Goal: Transaction & Acquisition: Purchase product/service

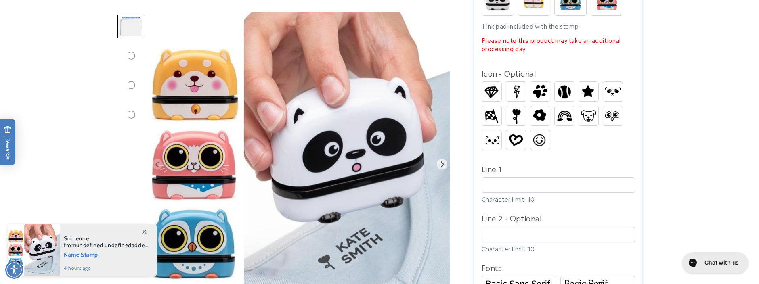
scroll to position [271, 0]
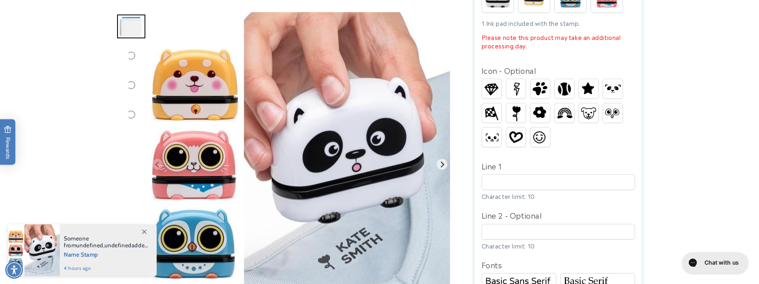
click at [215, 242] on img "Gallery Viewer" at bounding box center [299, 164] width 301 height 305
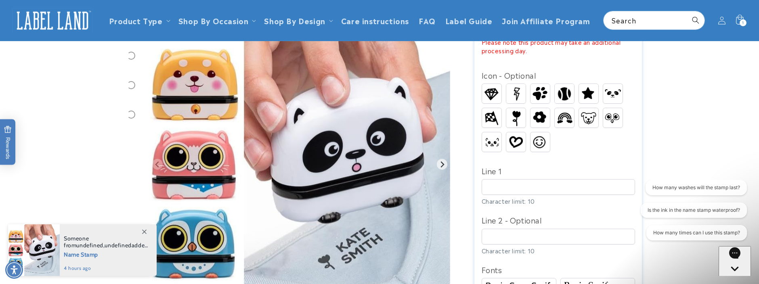
scroll to position [260, 0]
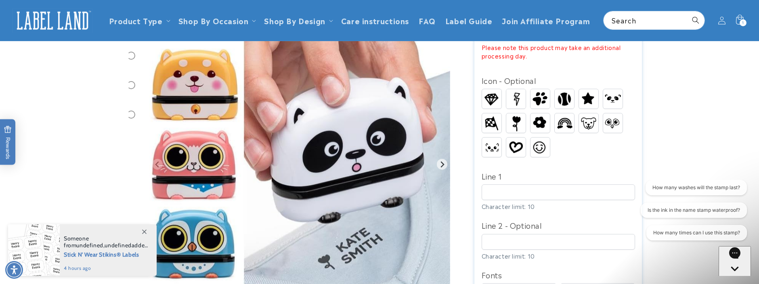
click at [567, 116] on img at bounding box center [564, 123] width 19 height 15
click at [506, 185] on input "Line 1" at bounding box center [558, 193] width 153 height 16
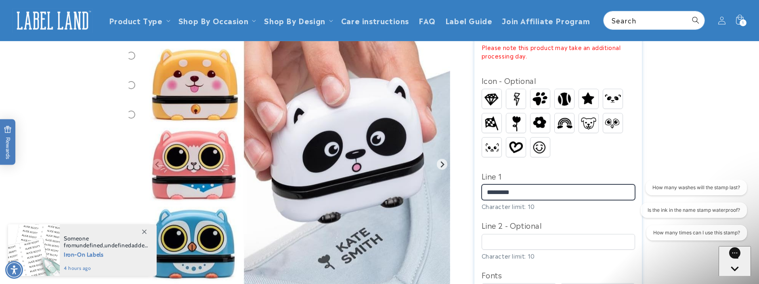
type input "*********"
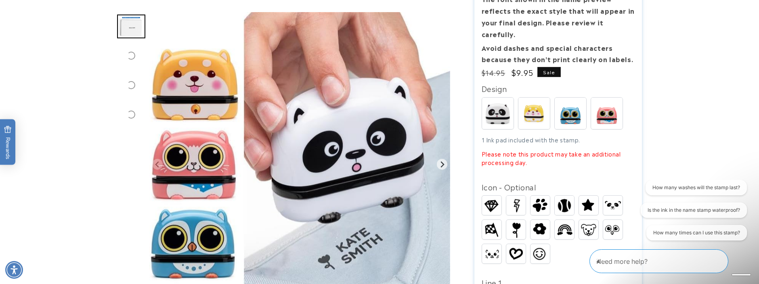
scroll to position [155, 0]
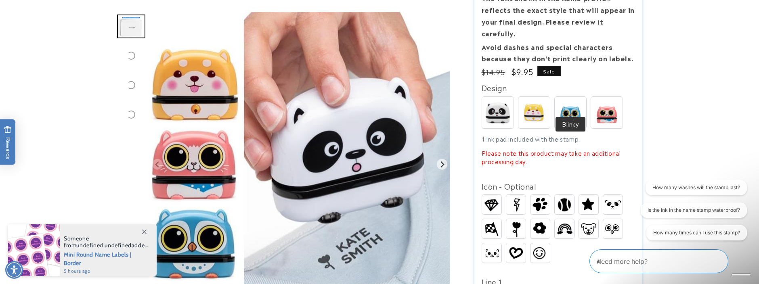
click at [571, 97] on img at bounding box center [571, 113] width 32 height 32
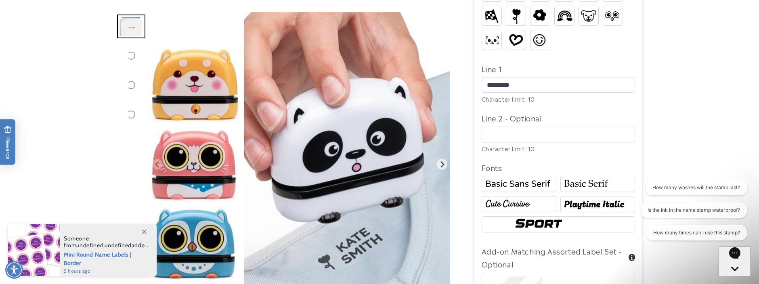
scroll to position [375, 0]
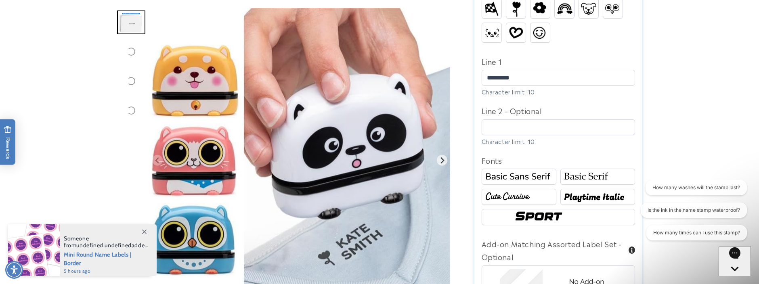
click at [591, 171] on img at bounding box center [598, 177] width 72 height 12
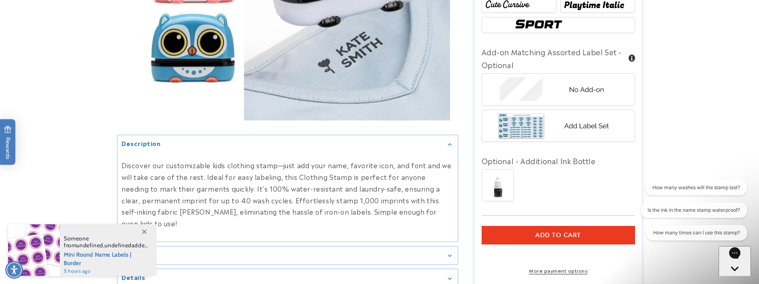
scroll to position [578, 0]
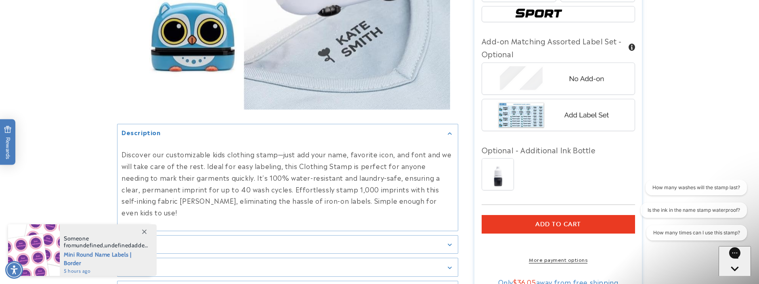
click at [506, 168] on img at bounding box center [498, 175] width 32 height 32
click at [563, 215] on button "Add to cart" at bounding box center [558, 224] width 153 height 19
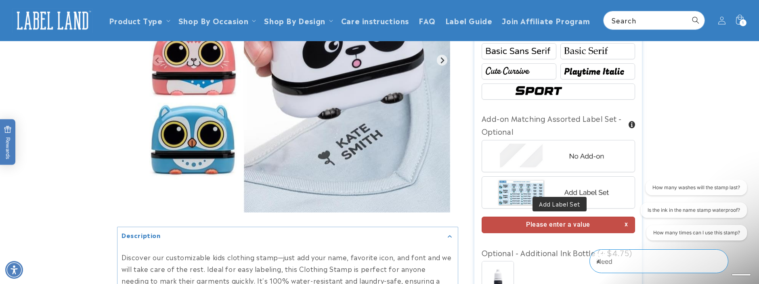
scroll to position [500, 0]
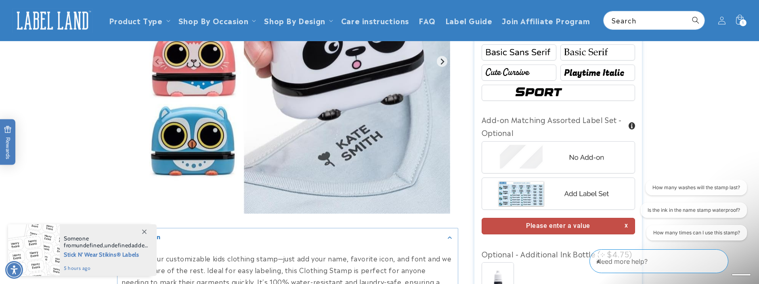
click at [563, 178] on img at bounding box center [559, 194] width 126 height 32
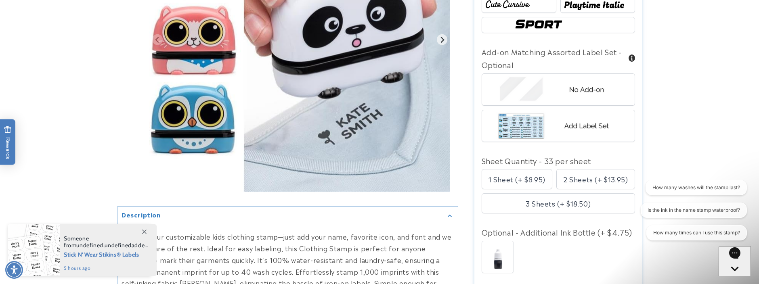
scroll to position [568, 0]
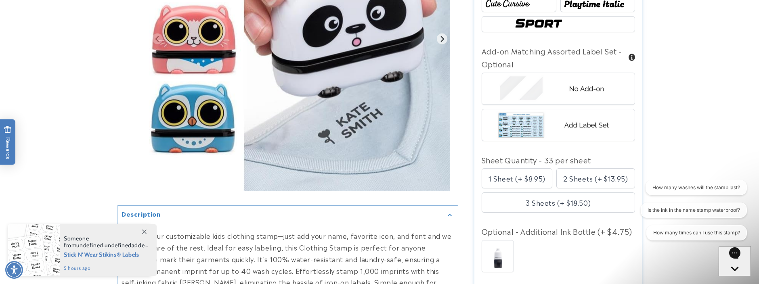
click at [531, 168] on div "1 Sheet (+ $8.95)" at bounding box center [517, 178] width 71 height 20
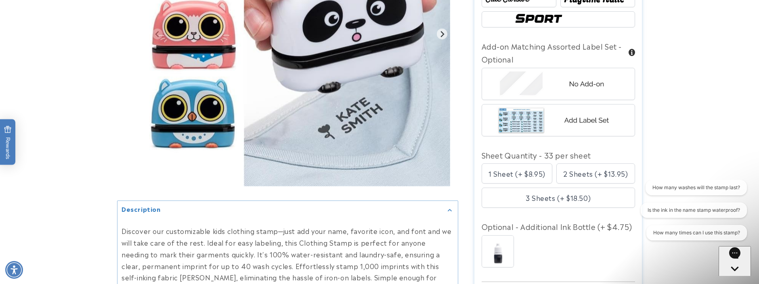
scroll to position [582, 0]
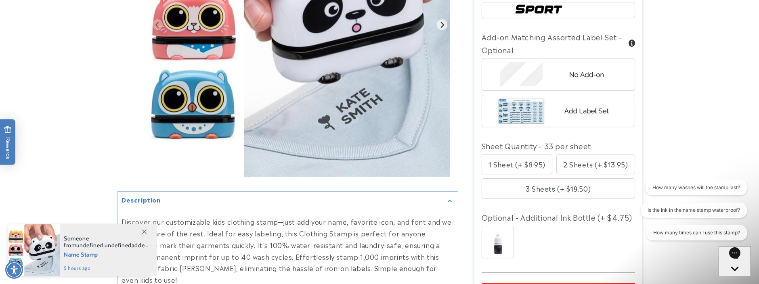
click at [580, 154] on div "2 Sheets (+ $13.95)" at bounding box center [596, 164] width 78 height 20
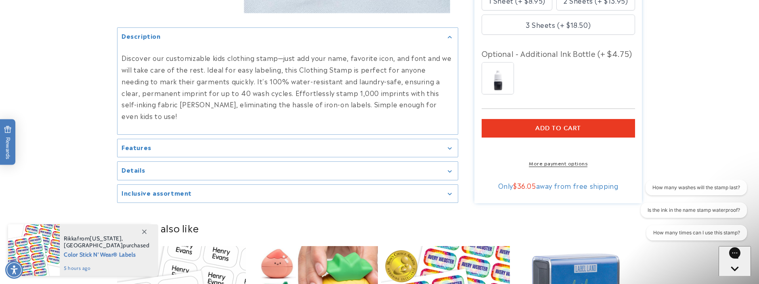
scroll to position [747, 0]
click at [559, 124] on span "Add to cart" at bounding box center [559, 127] width 46 height 7
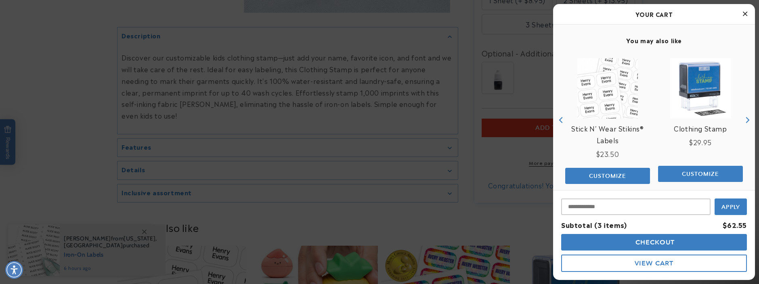
scroll to position [212, 0]
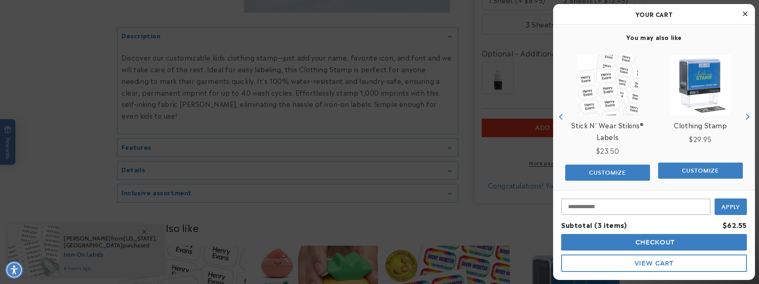
click at [696, 120] on link "Clothing Stamp" at bounding box center [700, 126] width 53 height 12
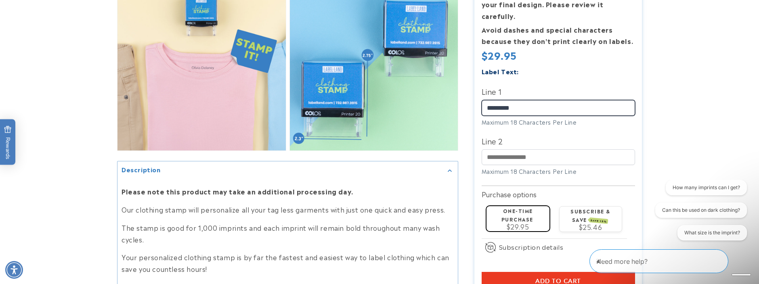
scroll to position [658, 0]
type input "*********"
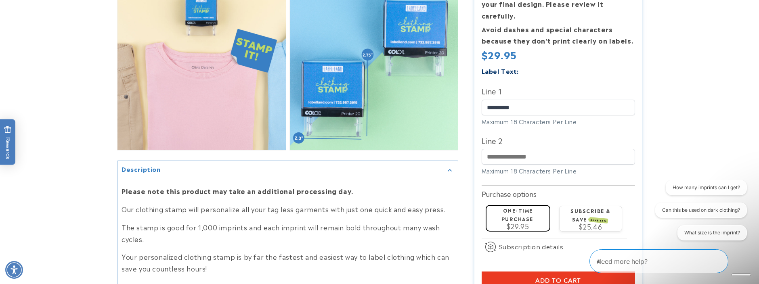
click at [524, 206] on label "One-time purchase" at bounding box center [518, 214] width 32 height 16
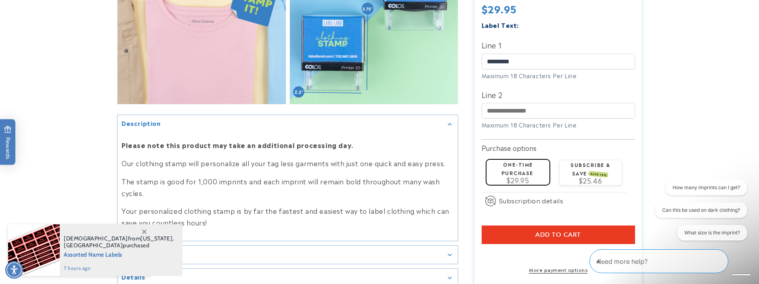
scroll to position [718, 0]
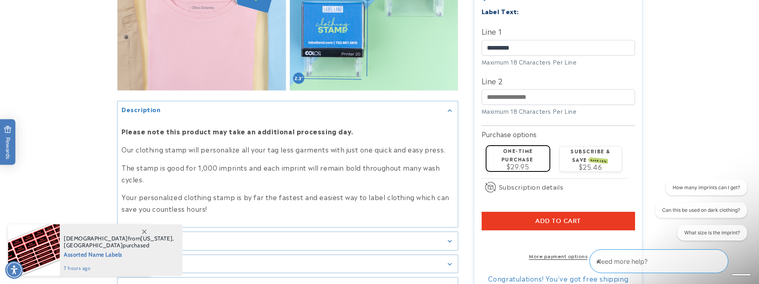
click at [548, 217] on span "Add to cart" at bounding box center [559, 220] width 46 height 7
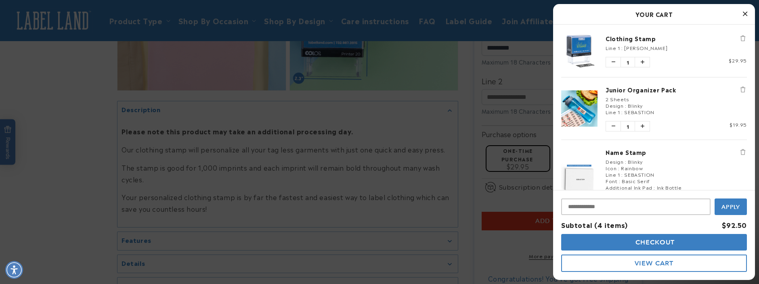
click at [613, 265] on button "View Cart" at bounding box center [654, 263] width 186 height 17
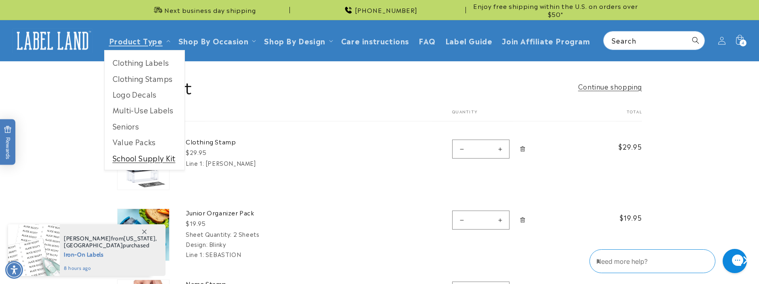
click at [148, 155] on link "School Supply Kit" at bounding box center [145, 158] width 80 height 16
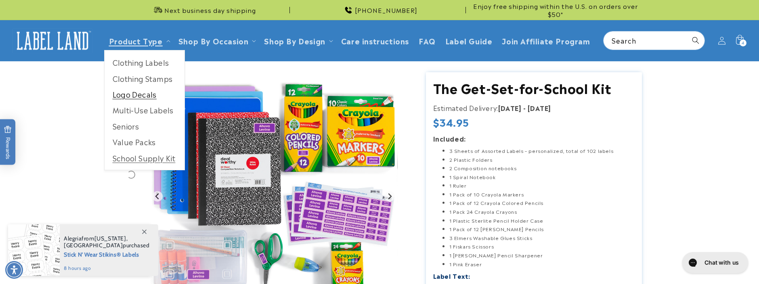
click at [123, 90] on link "Logo Decals" at bounding box center [145, 94] width 80 height 16
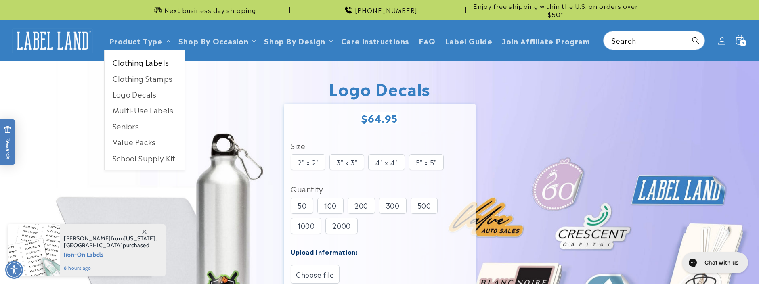
click at [142, 59] on link "Clothing Labels" at bounding box center [145, 63] width 80 height 16
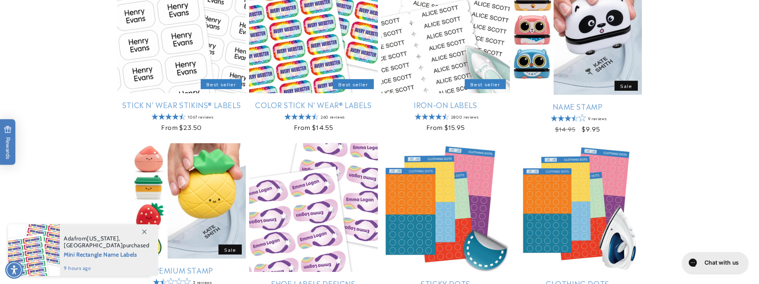
scroll to position [178, 0]
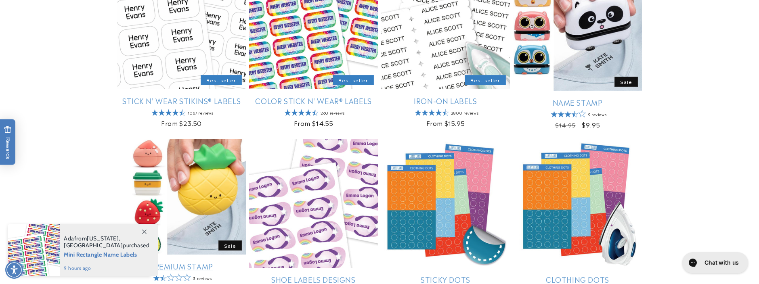
click at [163, 262] on link "Premium Stamp" at bounding box center [181, 266] width 129 height 9
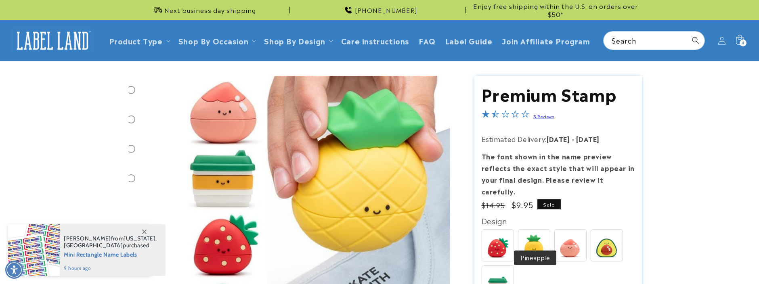
scroll to position [153, 0]
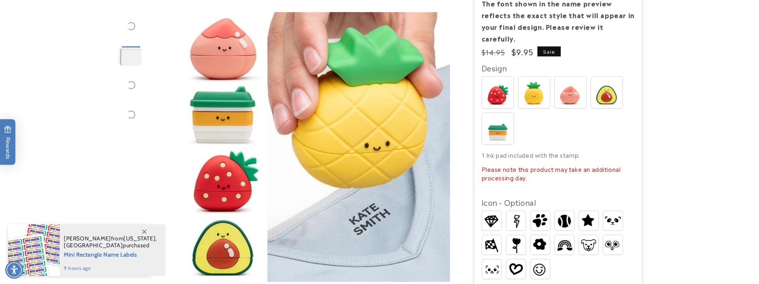
click at [540, 80] on img at bounding box center [535, 93] width 32 height 32
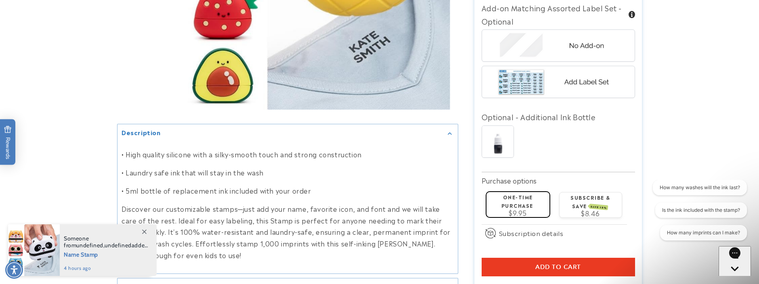
scroll to position [627, 0]
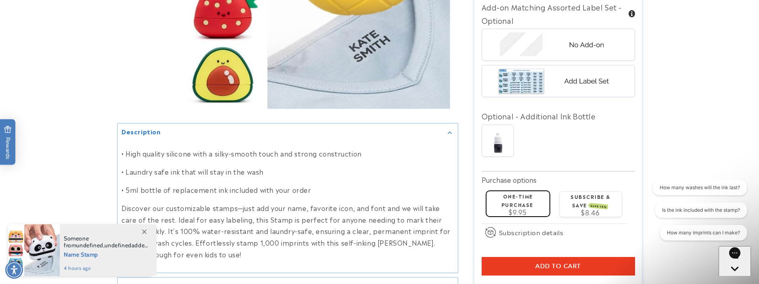
click at [517, 193] on label "One-time purchase" at bounding box center [518, 201] width 32 height 16
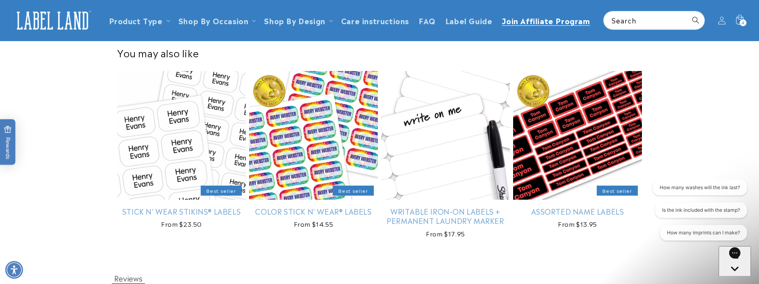
scroll to position [1028, 0]
